Goal: Task Accomplishment & Management: Manage account settings

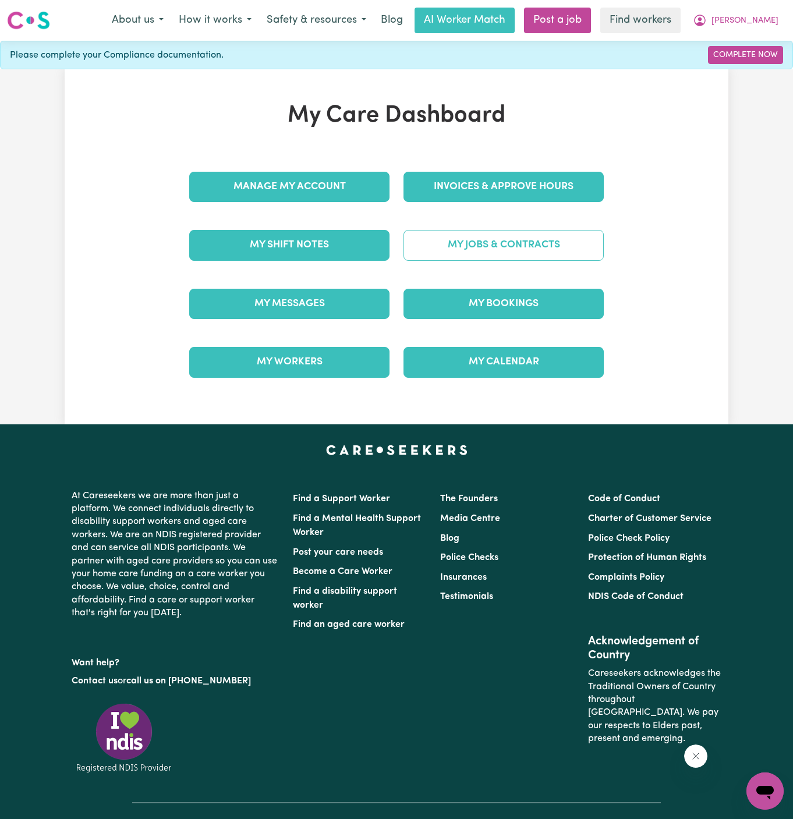
click at [525, 246] on link "My Jobs & Contracts" at bounding box center [503, 245] width 200 height 30
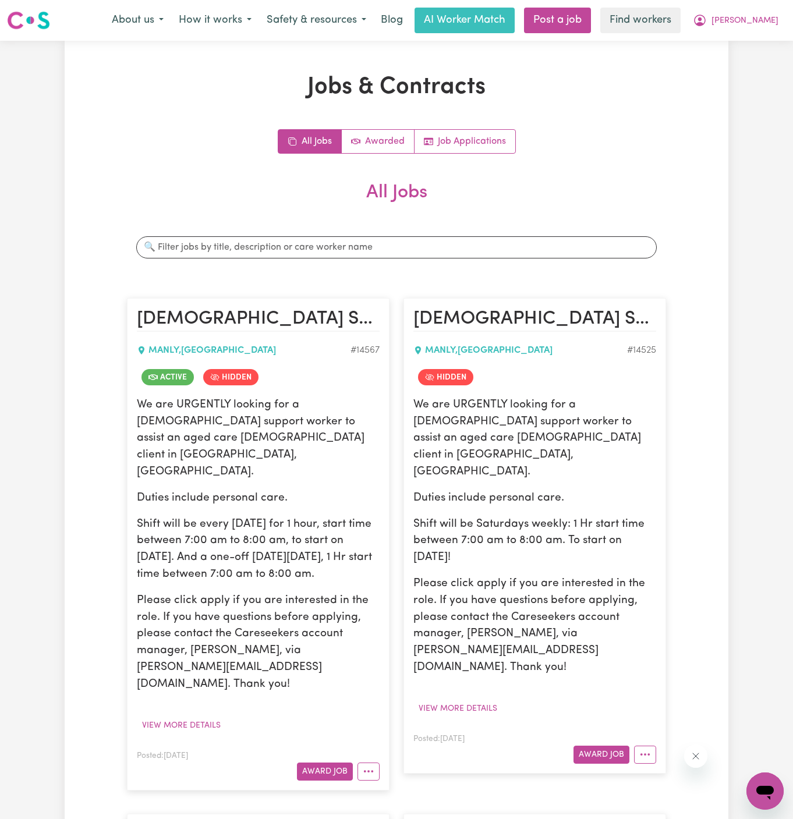
click at [367, 729] on article "[DEMOGRAPHIC_DATA] Support Worker Needed Every [DATE] In [GEOGRAPHIC_DATA], [GE…" at bounding box center [258, 544] width 263 height 492
click at [376, 762] on button "More options" at bounding box center [368, 771] width 22 height 18
click at [570, 627] on div "We are URGENTLY looking for a [DEMOGRAPHIC_DATA] support worker to assist an ag…" at bounding box center [534, 557] width 243 height 321
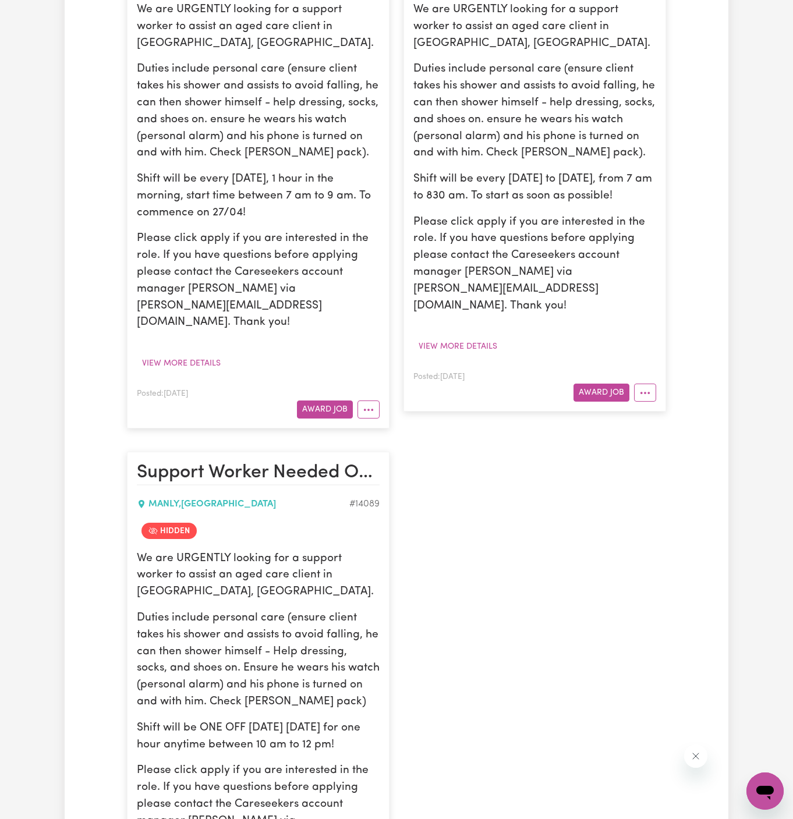
scroll to position [594, 0]
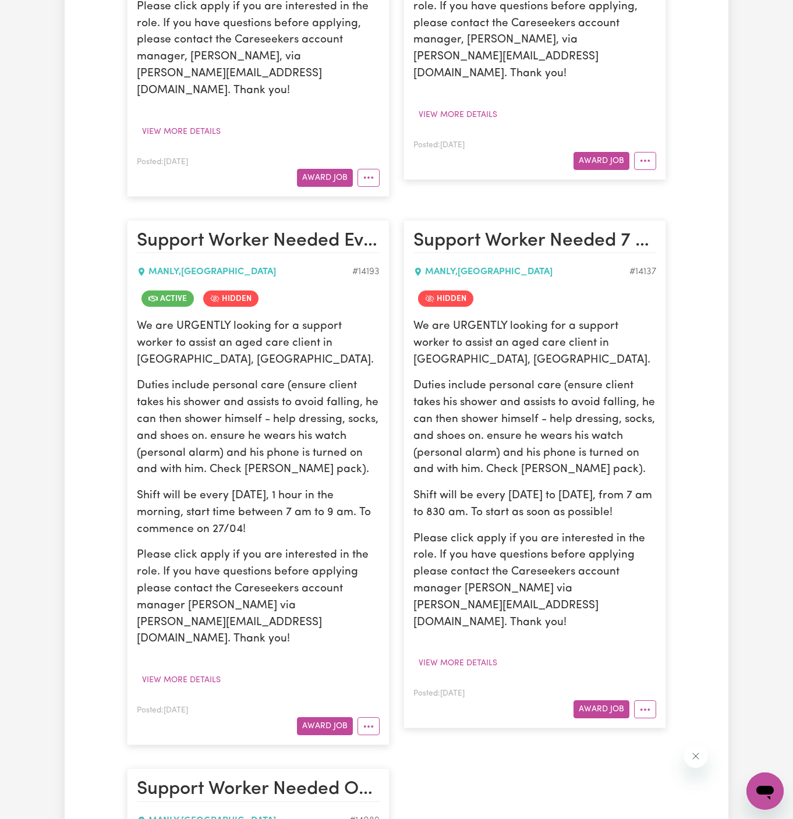
click at [370, 652] on article "Support Worker Needed Every [DATE] Morning In [GEOGRAPHIC_DATA], [GEOGRAPHIC_DA…" at bounding box center [258, 483] width 263 height 526
click at [371, 721] on icon "More options" at bounding box center [369, 727] width 12 height 12
click at [451, 742] on link "View/Edit Contract" at bounding box center [414, 753] width 113 height 23
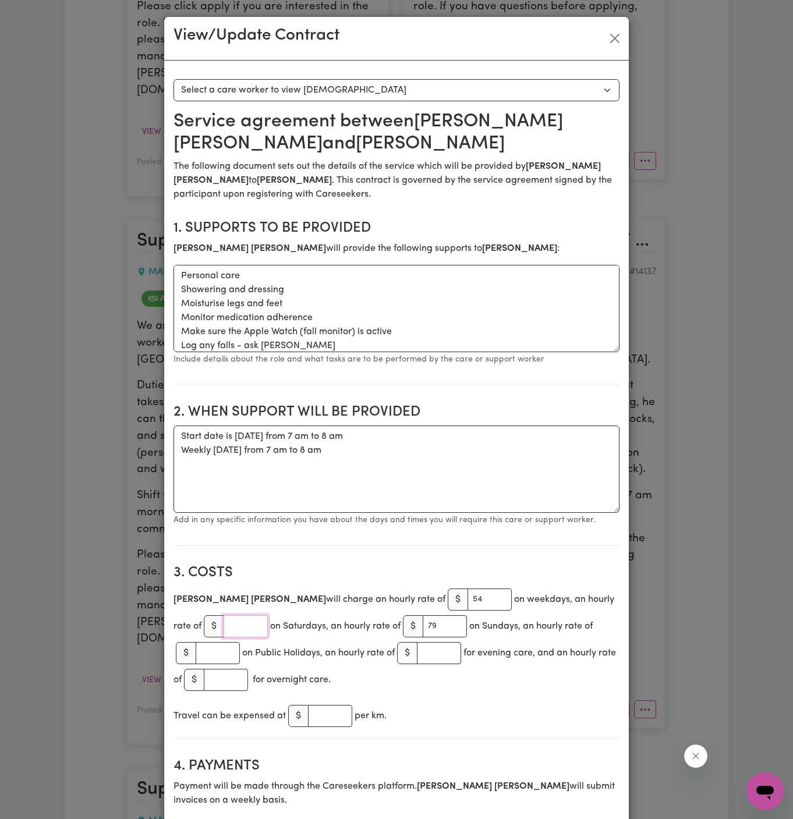
click at [224, 625] on input "number" at bounding box center [246, 626] width 44 height 22
click at [224, 626] on input "number" at bounding box center [246, 626] width 44 height 22
type input "66"
click at [485, 718] on div "Travel can be expensed at $ per km." at bounding box center [396, 716] width 446 height 27
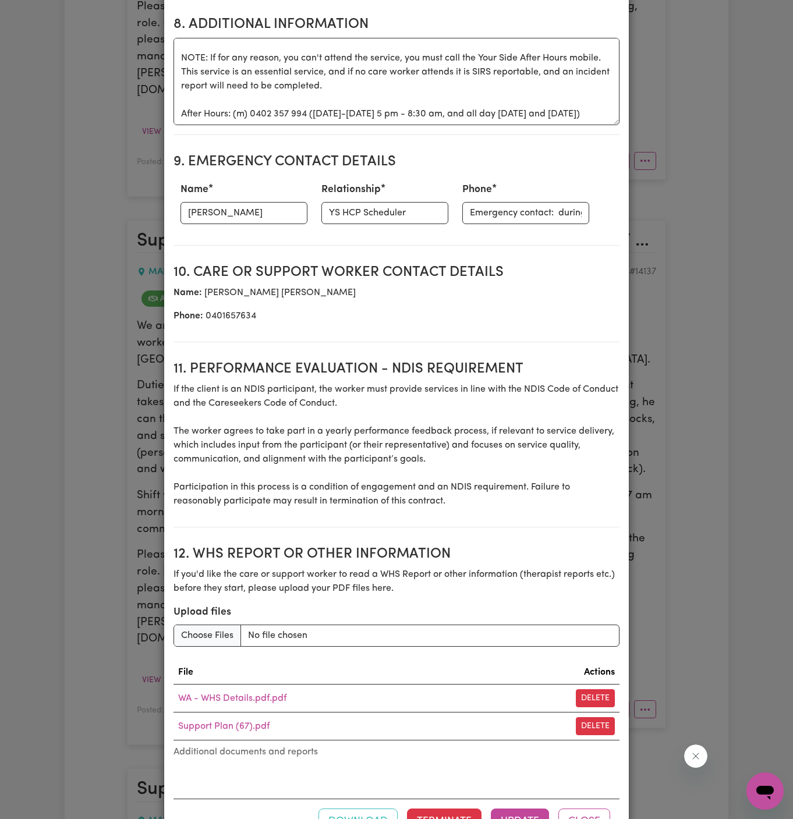
scroll to position [1282, 0]
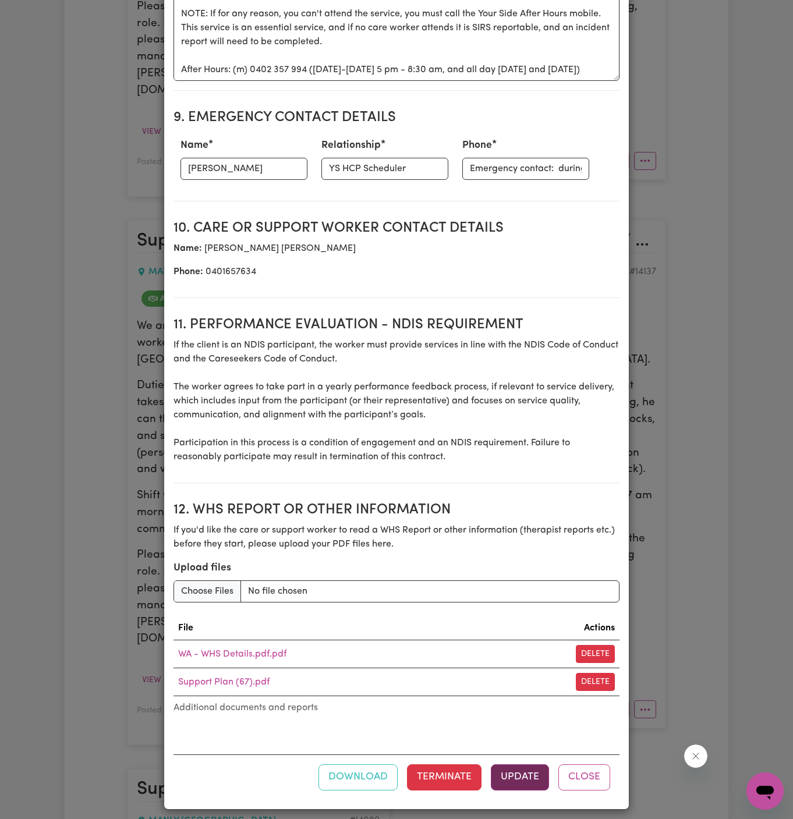
click at [529, 764] on button "Update" at bounding box center [520, 777] width 58 height 26
click at [517, 777] on button "Update" at bounding box center [520, 777] width 58 height 26
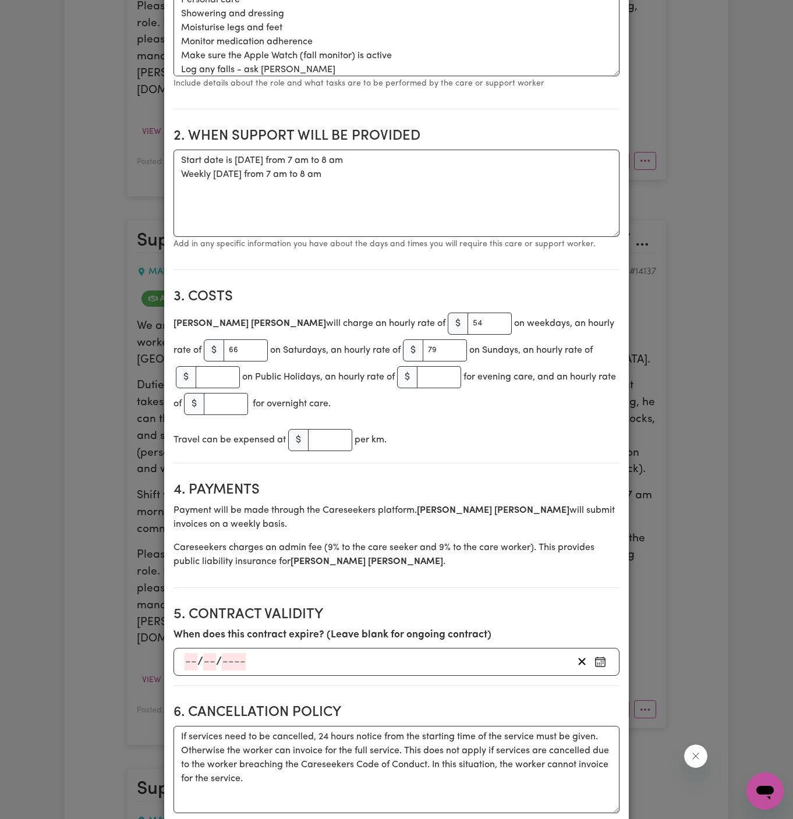
scroll to position [0, 0]
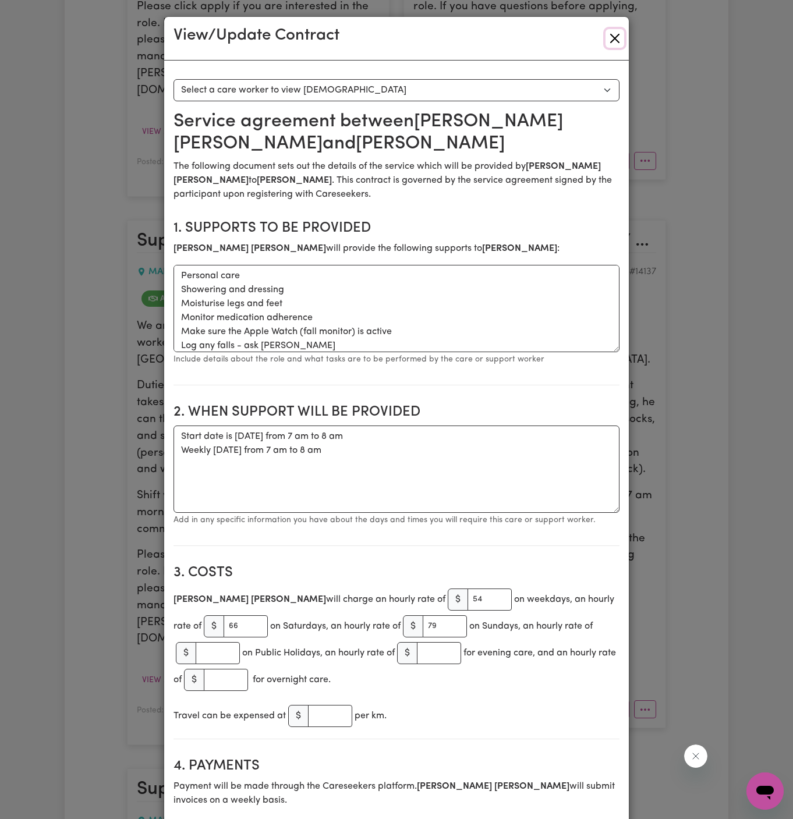
click at [616, 45] on button "Close" at bounding box center [614, 38] width 19 height 19
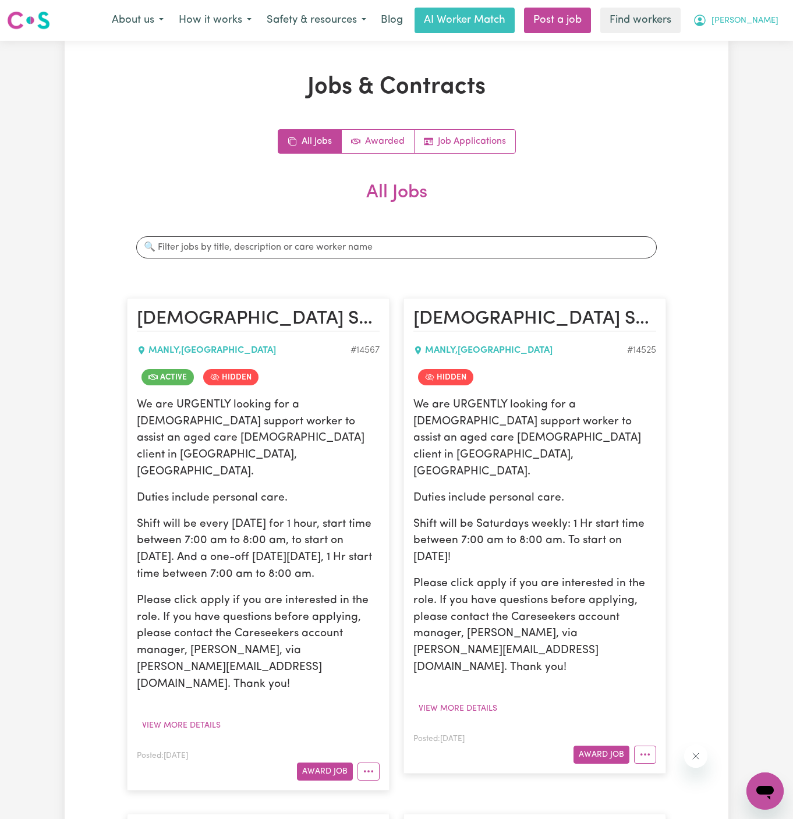
click at [762, 16] on span "[PERSON_NAME]" at bounding box center [744, 21] width 67 height 13
click at [761, 61] on link "Logout" at bounding box center [739, 67] width 92 height 22
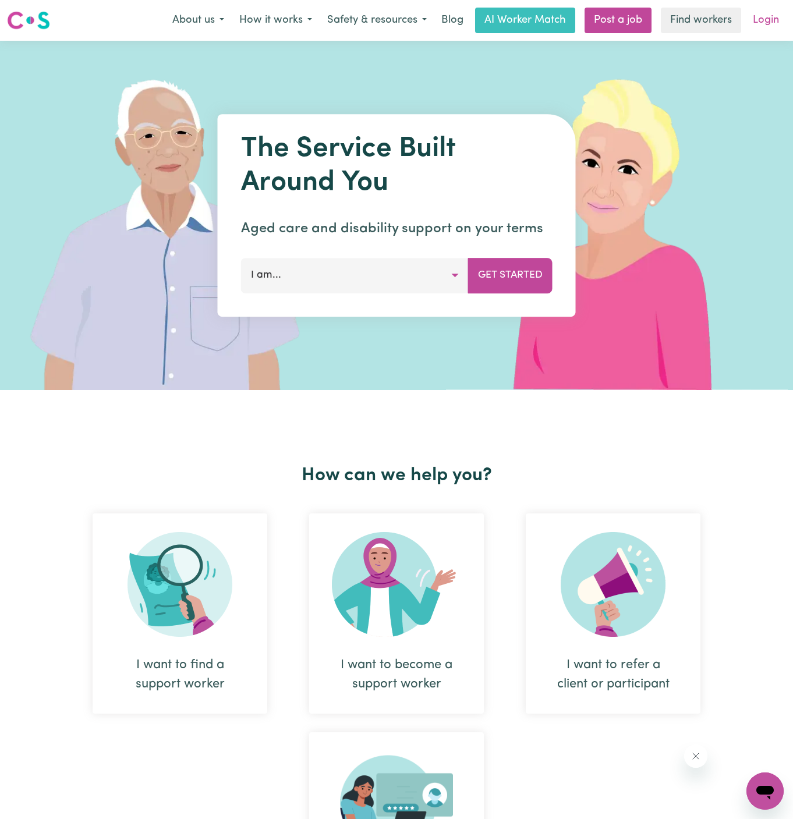
click at [764, 19] on link "Login" at bounding box center [766, 21] width 40 height 26
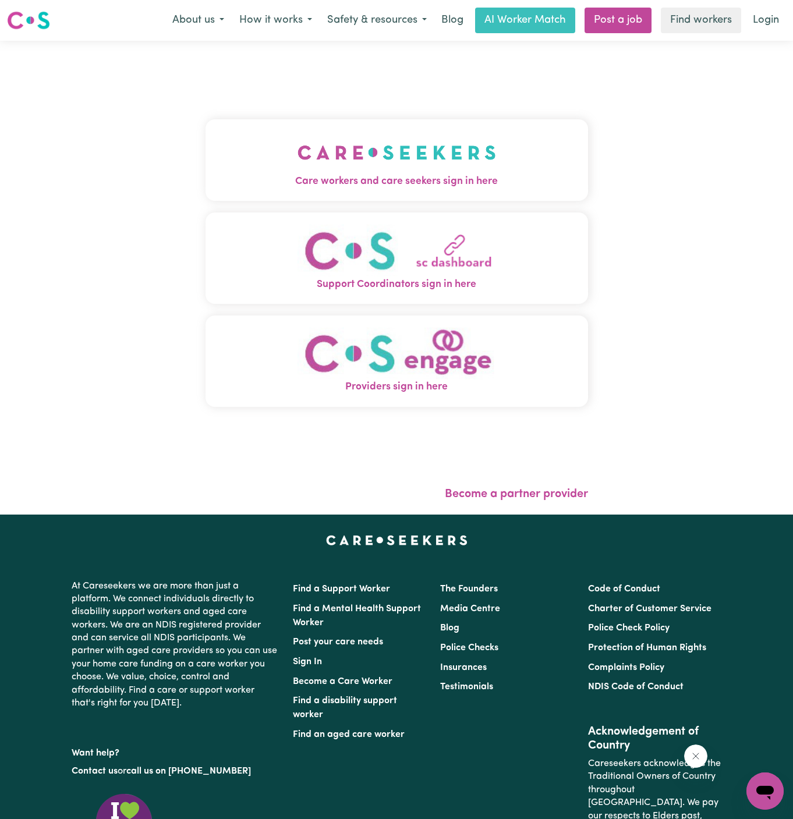
click at [388, 164] on img "Care workers and care seekers sign in here" at bounding box center [396, 152] width 198 height 43
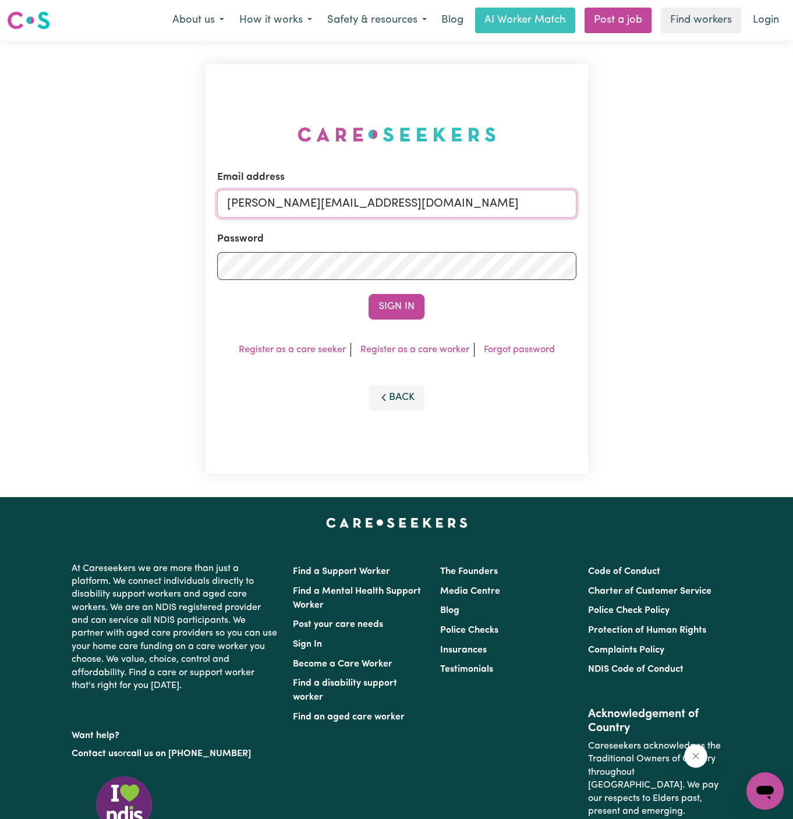
click at [401, 193] on input "[PERSON_NAME][EMAIL_ADDRESS][DOMAIN_NAME]" at bounding box center [396, 204] width 359 height 28
drag, startPoint x: 288, startPoint y: 201, endPoint x: 673, endPoint y: 213, distance: 384.9
click at [673, 213] on div "Email address [EMAIL_ADDRESS][DOMAIN_NAME] Password Sign In Register as a care …" at bounding box center [396, 269] width 793 height 456
type input "[EMAIL_ADDRESS][DOMAIN_NAME]"
click at [406, 313] on button "Sign In" at bounding box center [396, 307] width 56 height 26
